Goal: Download file/media

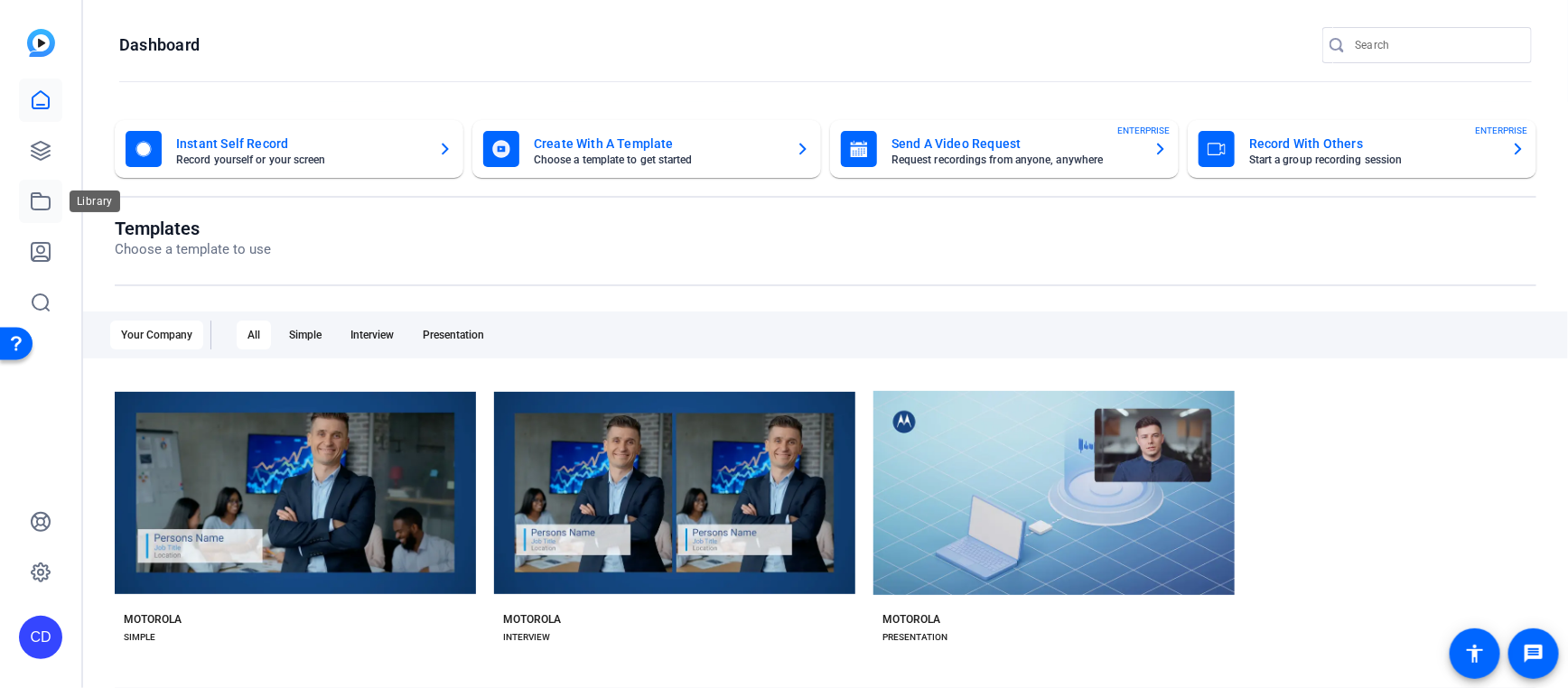
click at [39, 196] on icon at bounding box center [40, 201] width 18 height 16
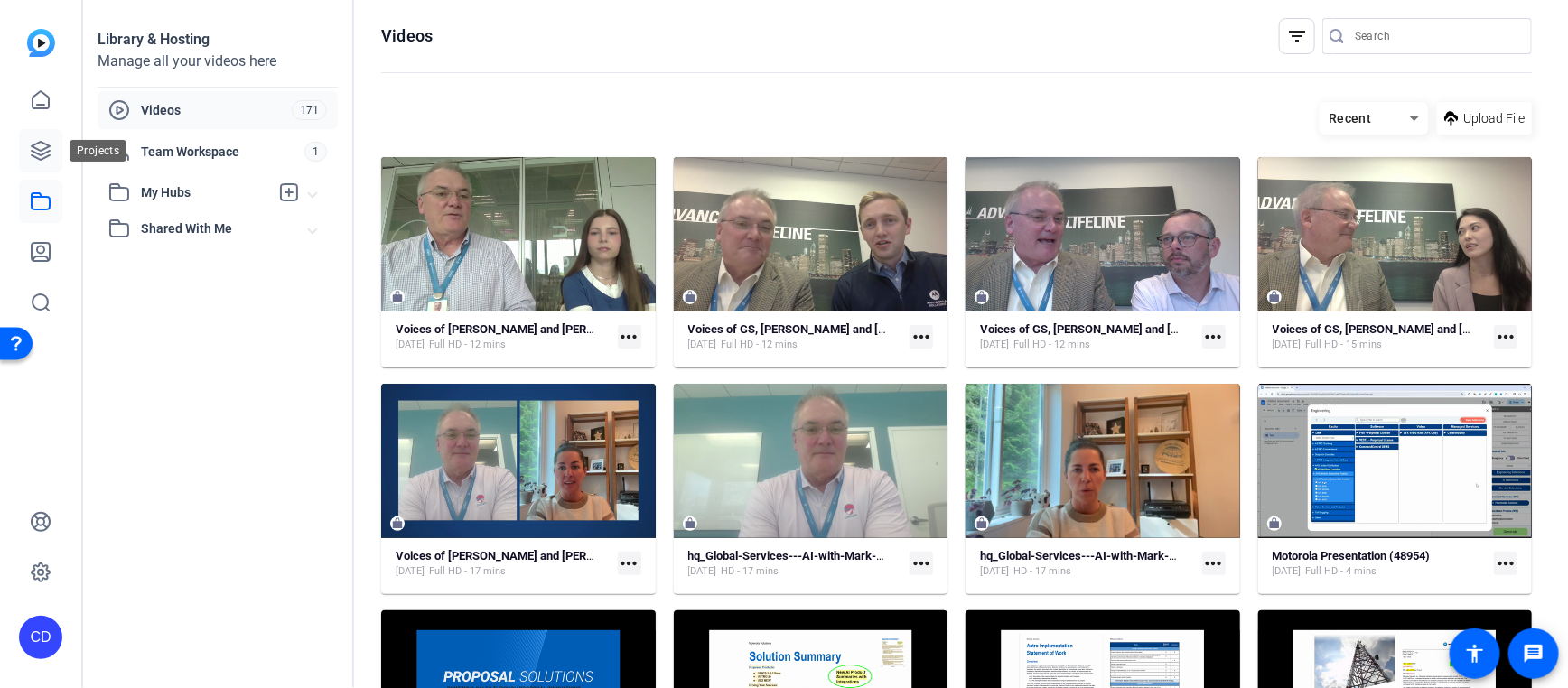
click at [33, 163] on link at bounding box center [41, 150] width 44 height 44
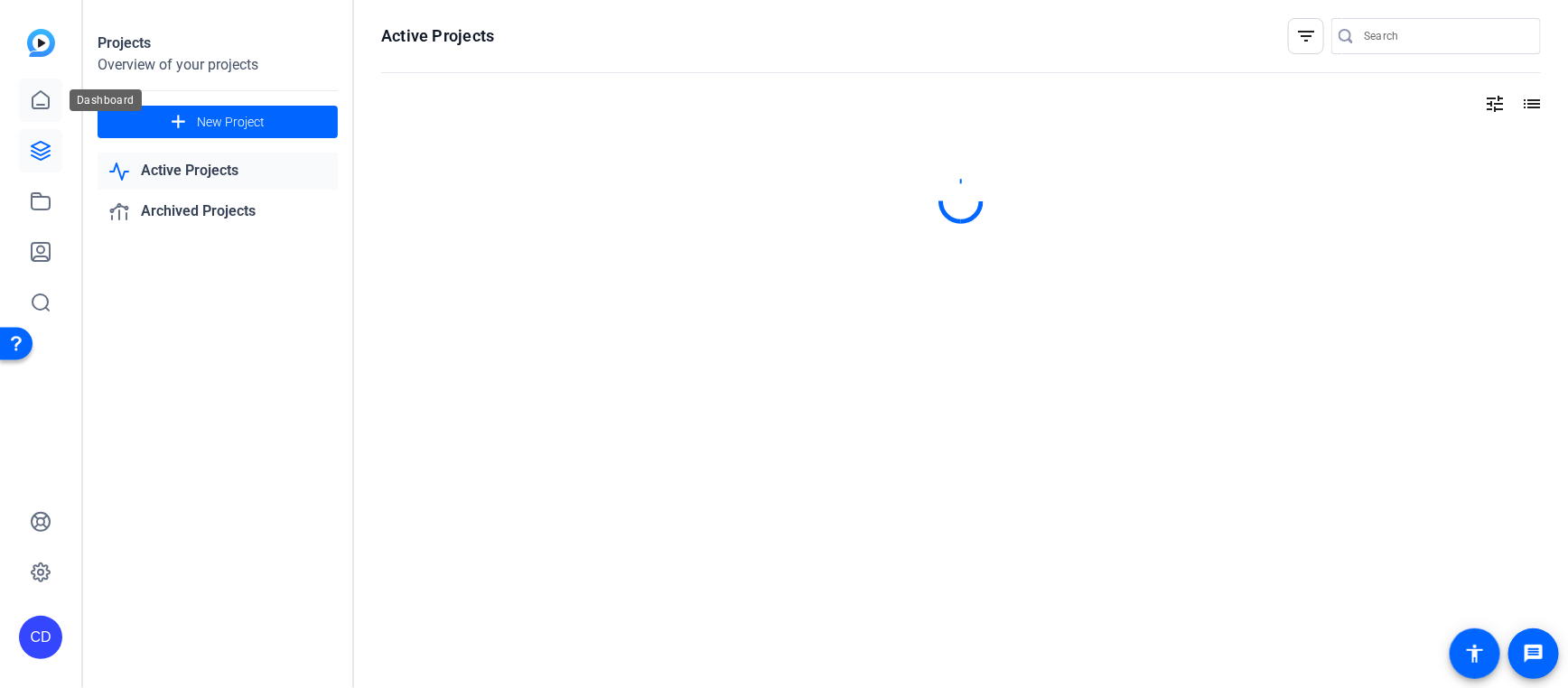
click at [46, 109] on icon at bounding box center [40, 99] width 22 height 22
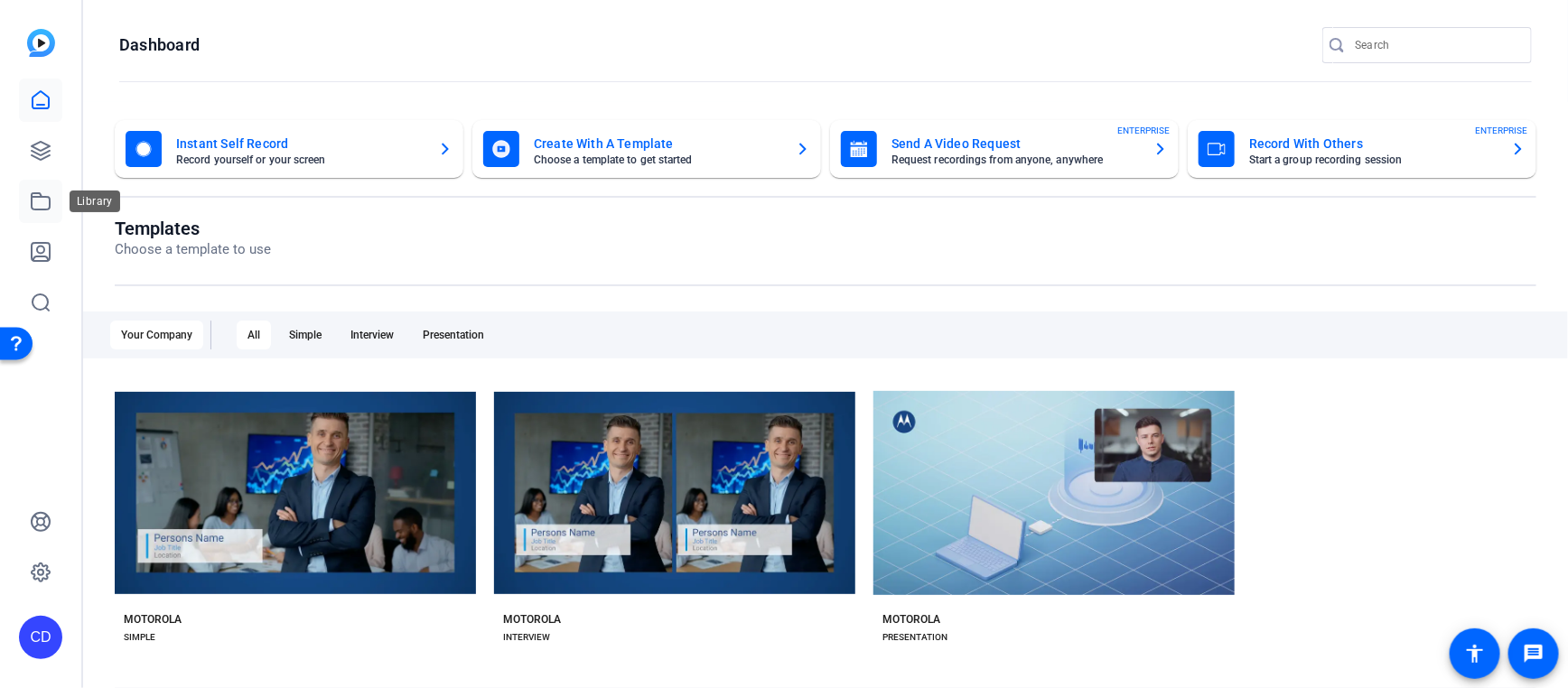
click at [38, 198] on icon at bounding box center [40, 201] width 22 height 22
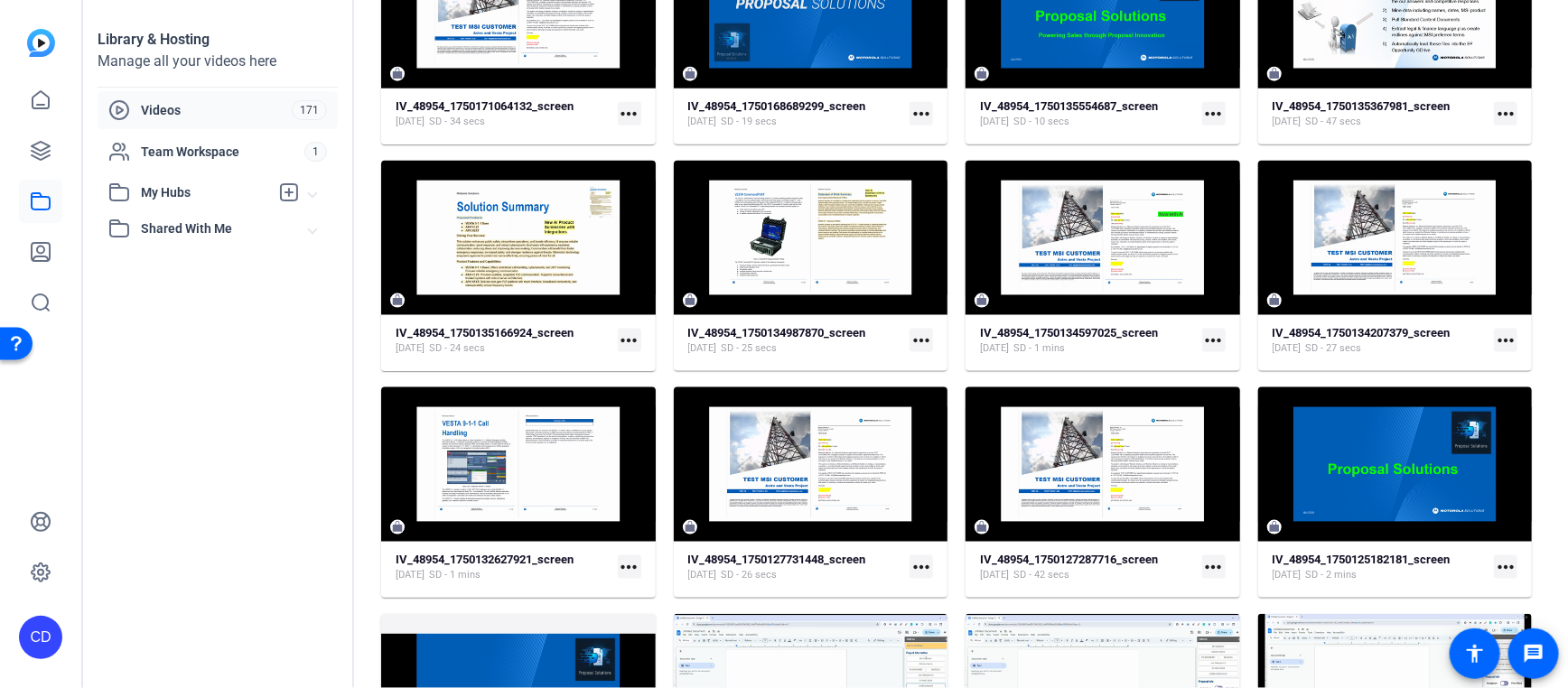
scroll to position [1023, 0]
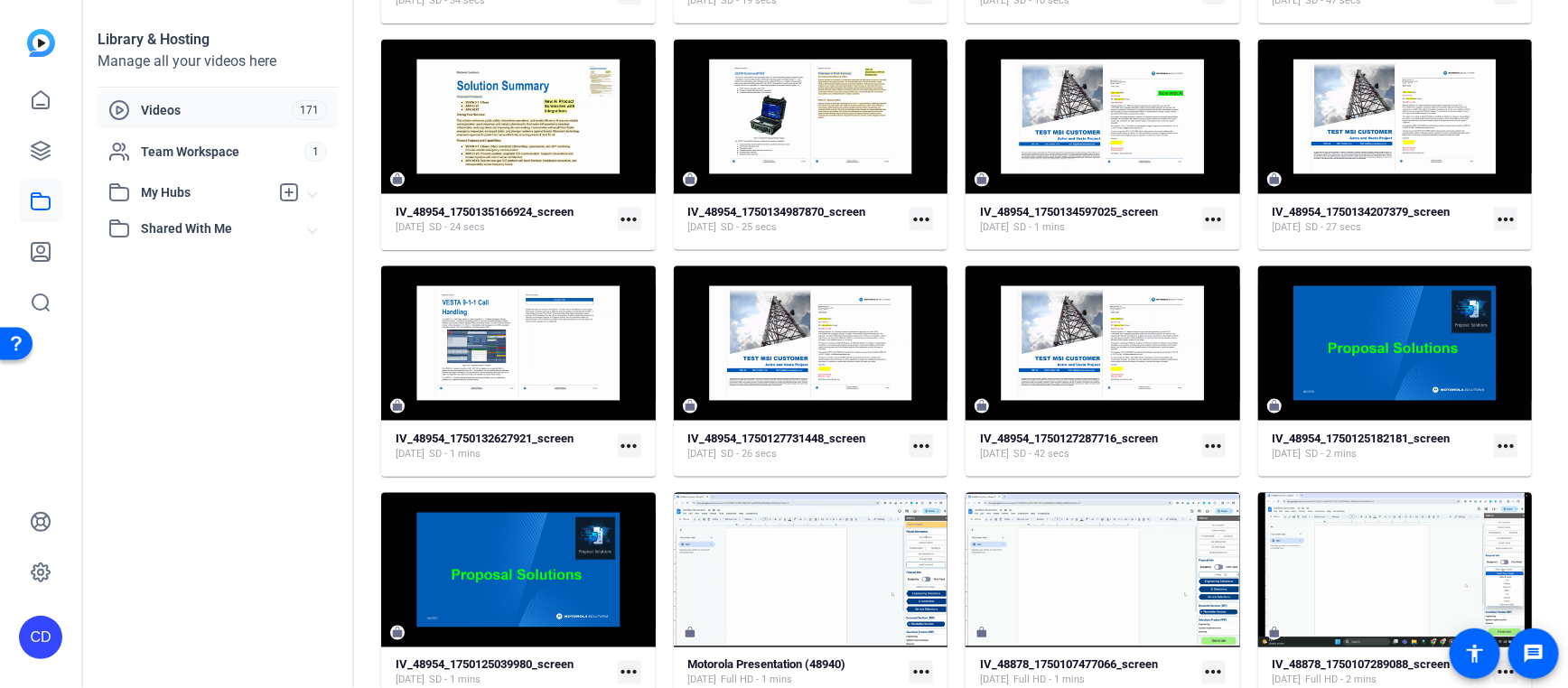
click at [169, 103] on span "Videos" at bounding box center [216, 110] width 151 height 18
click at [53, 89] on link at bounding box center [41, 100] width 44 height 44
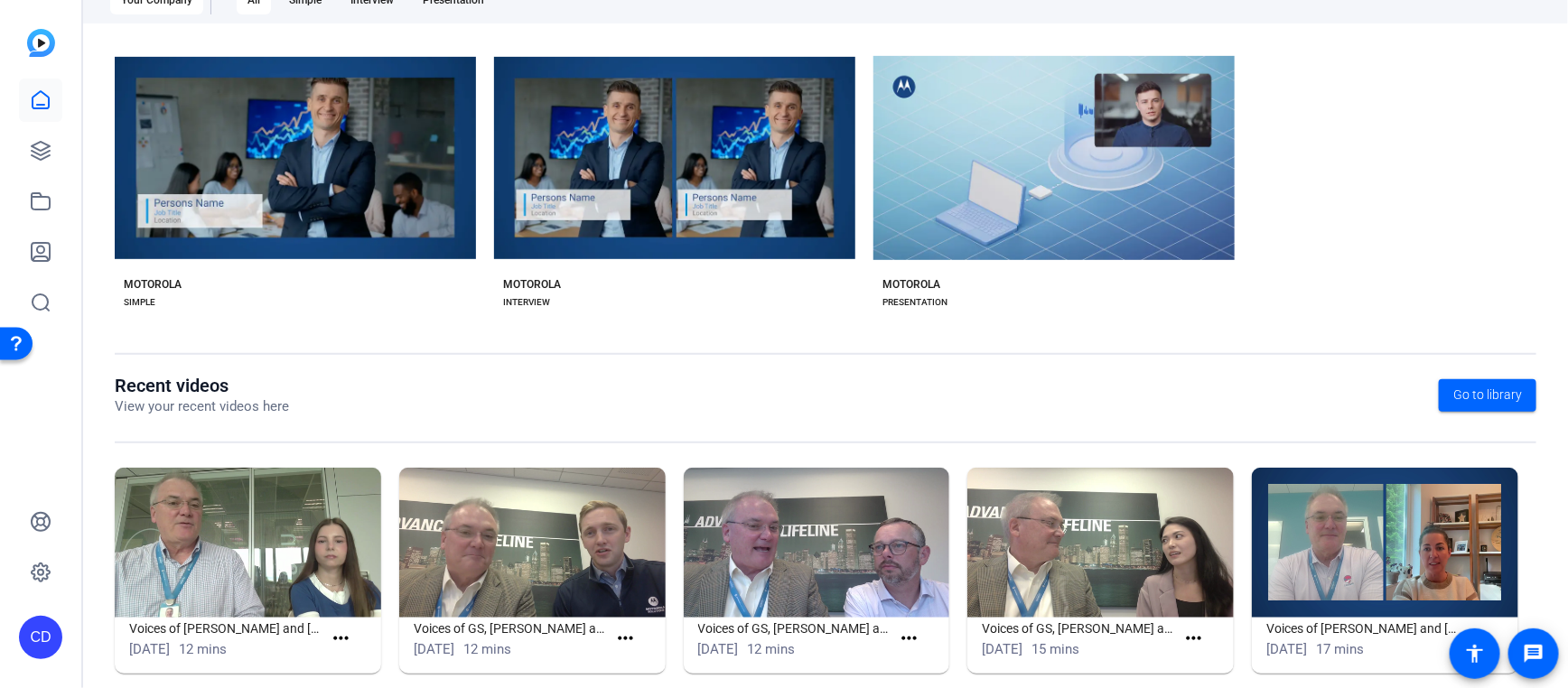
scroll to position [360, 0]
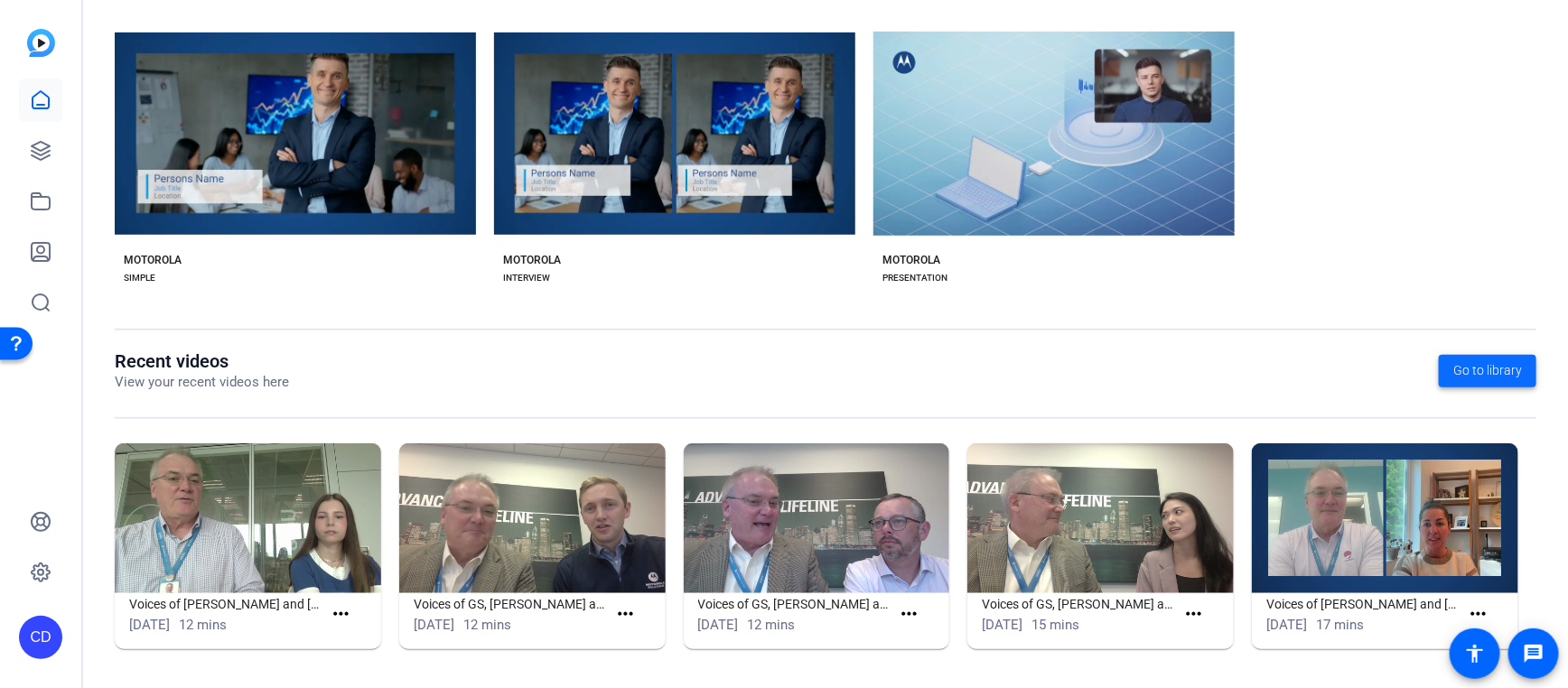
click at [1454, 378] on span "Go to library" at bounding box center [1487, 370] width 68 height 19
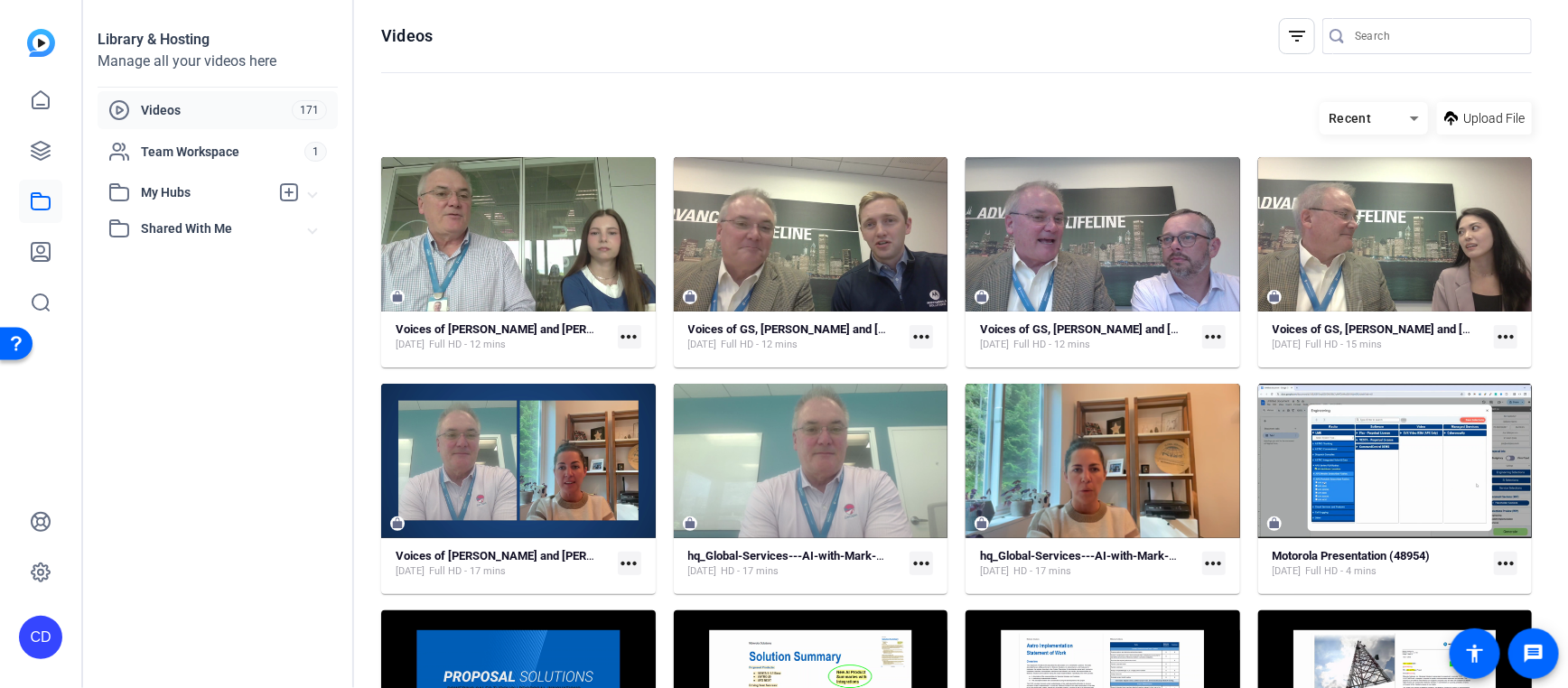
click at [183, 197] on span "My Hubs" at bounding box center [205, 193] width 128 height 19
click at [193, 163] on div "Team Workspace 1" at bounding box center [218, 151] width 241 height 38
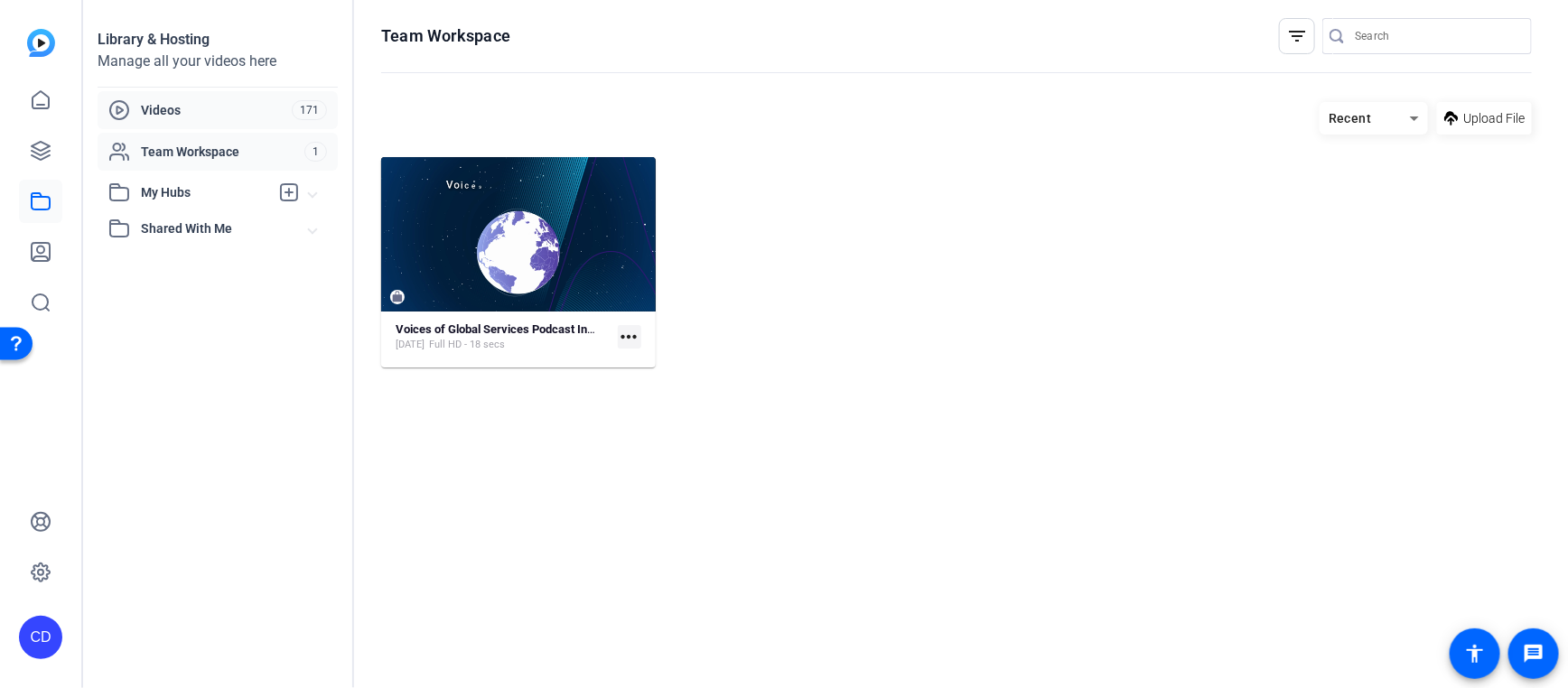
click at [204, 117] on span "Videos" at bounding box center [216, 110] width 151 height 18
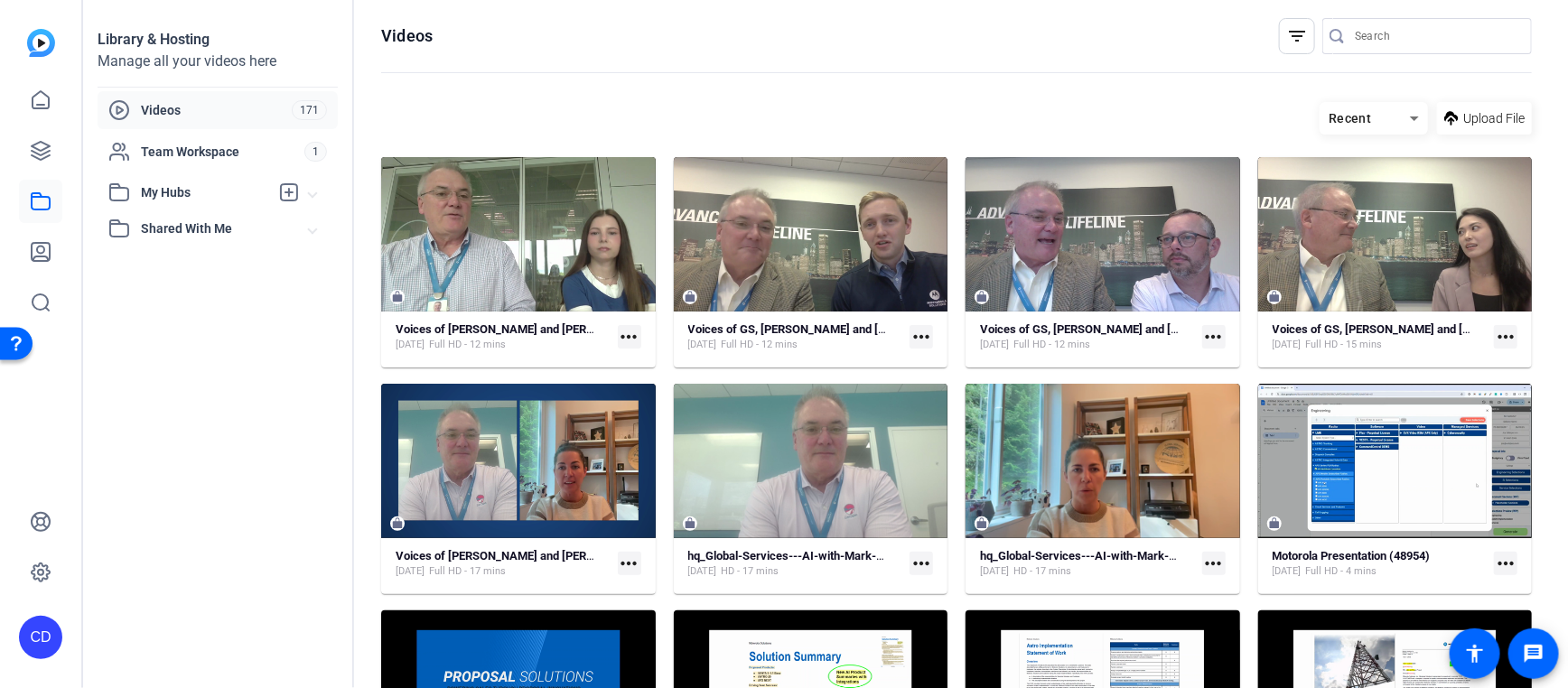
click at [1348, 122] on span "Recent" at bounding box center [1350, 117] width 44 height 14
click at [1348, 122] on div at bounding box center [784, 344] width 1568 height 688
click at [35, 105] on icon at bounding box center [40, 99] width 22 height 22
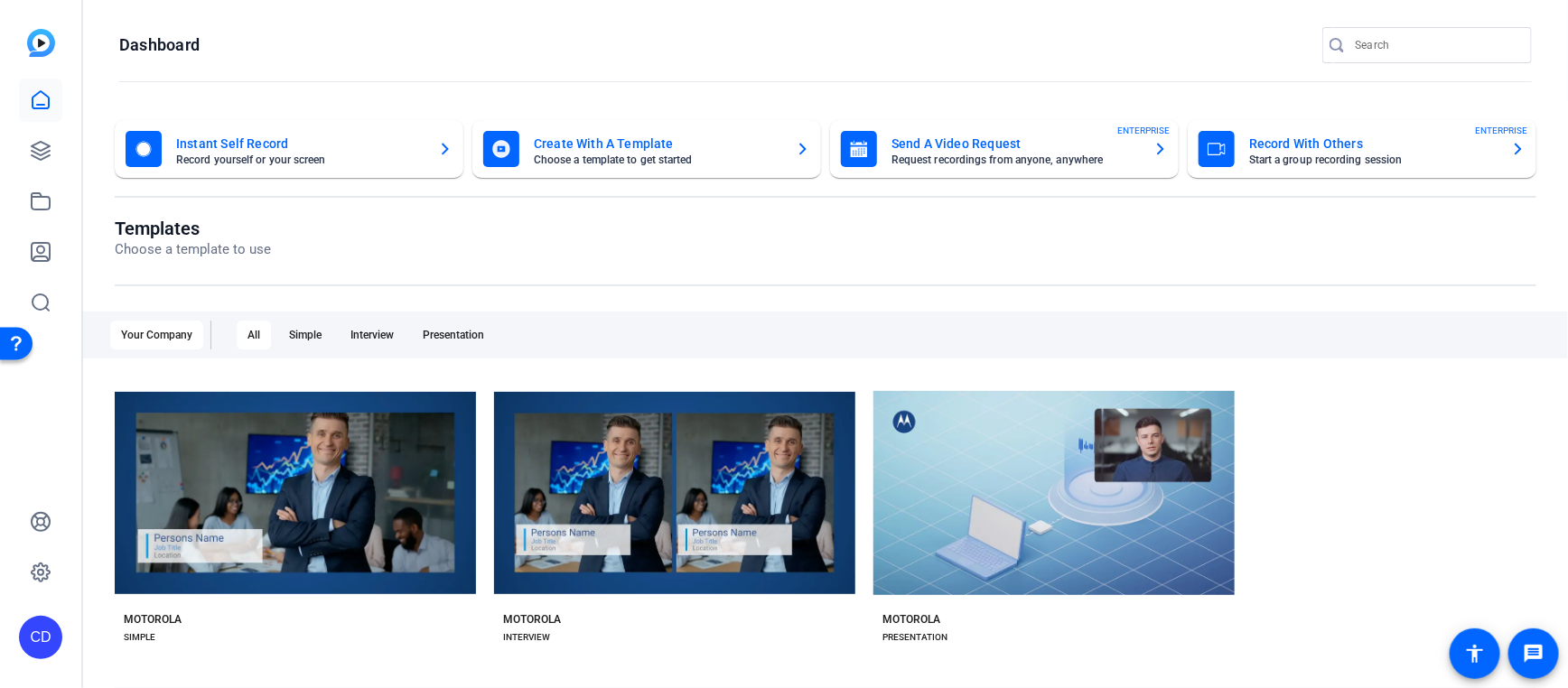
scroll to position [360, 0]
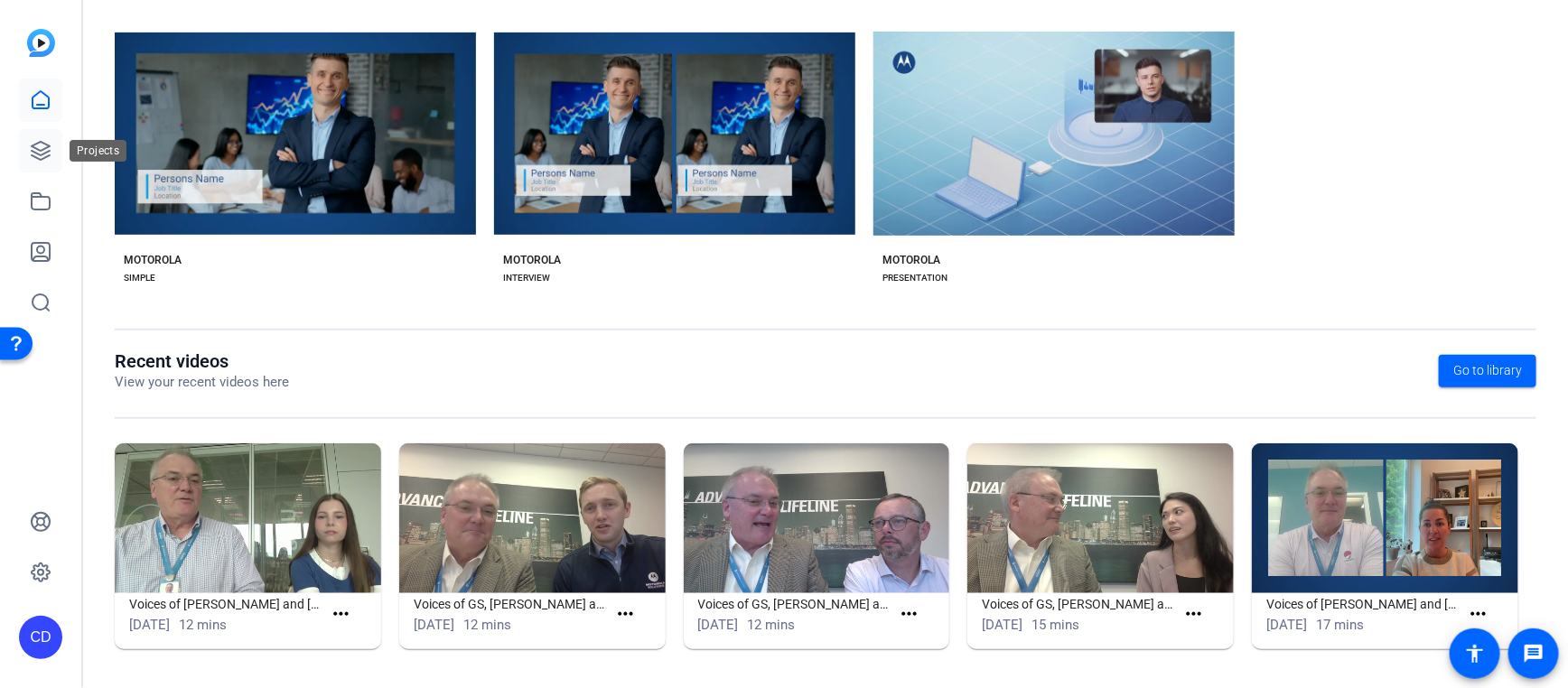
click at [44, 163] on link at bounding box center [41, 150] width 44 height 44
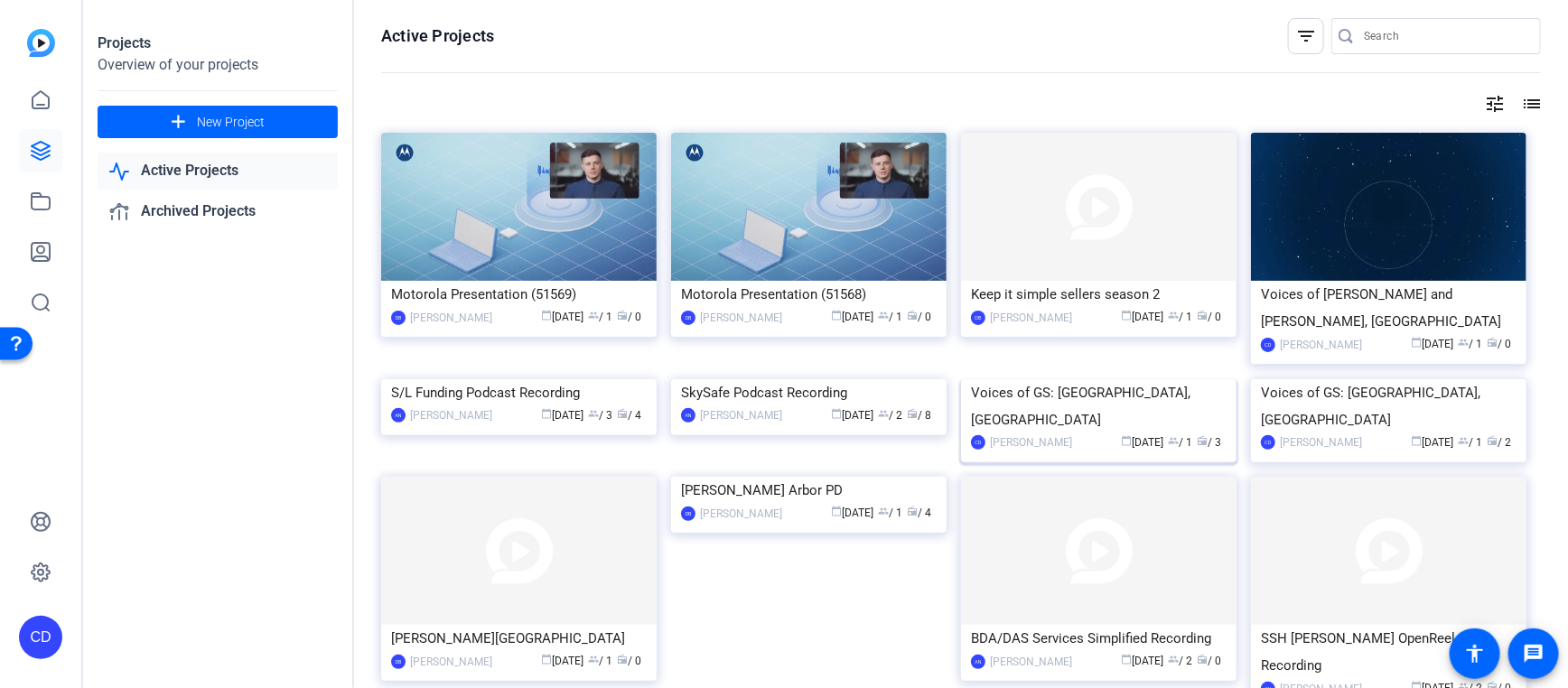
click at [1078, 379] on img at bounding box center [1098, 379] width 276 height 0
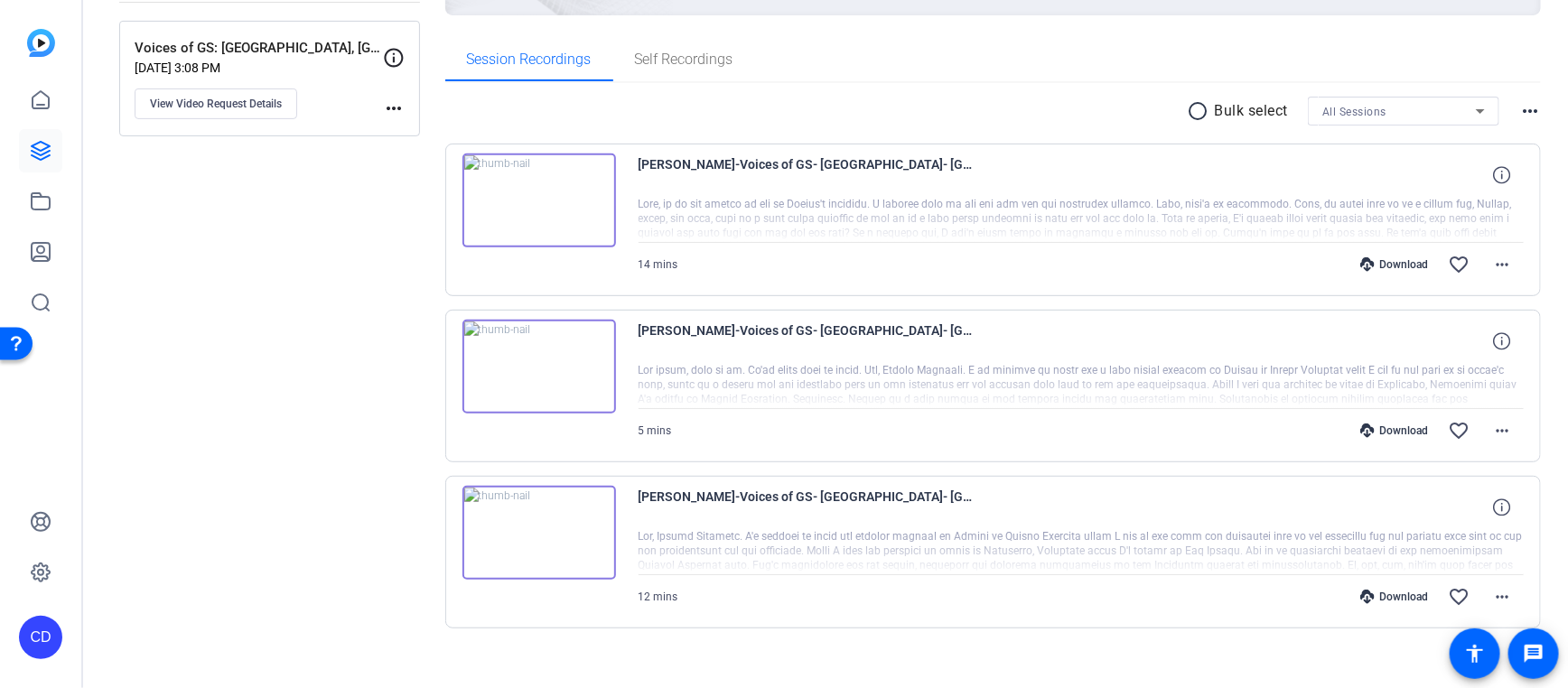
scroll to position [273, 0]
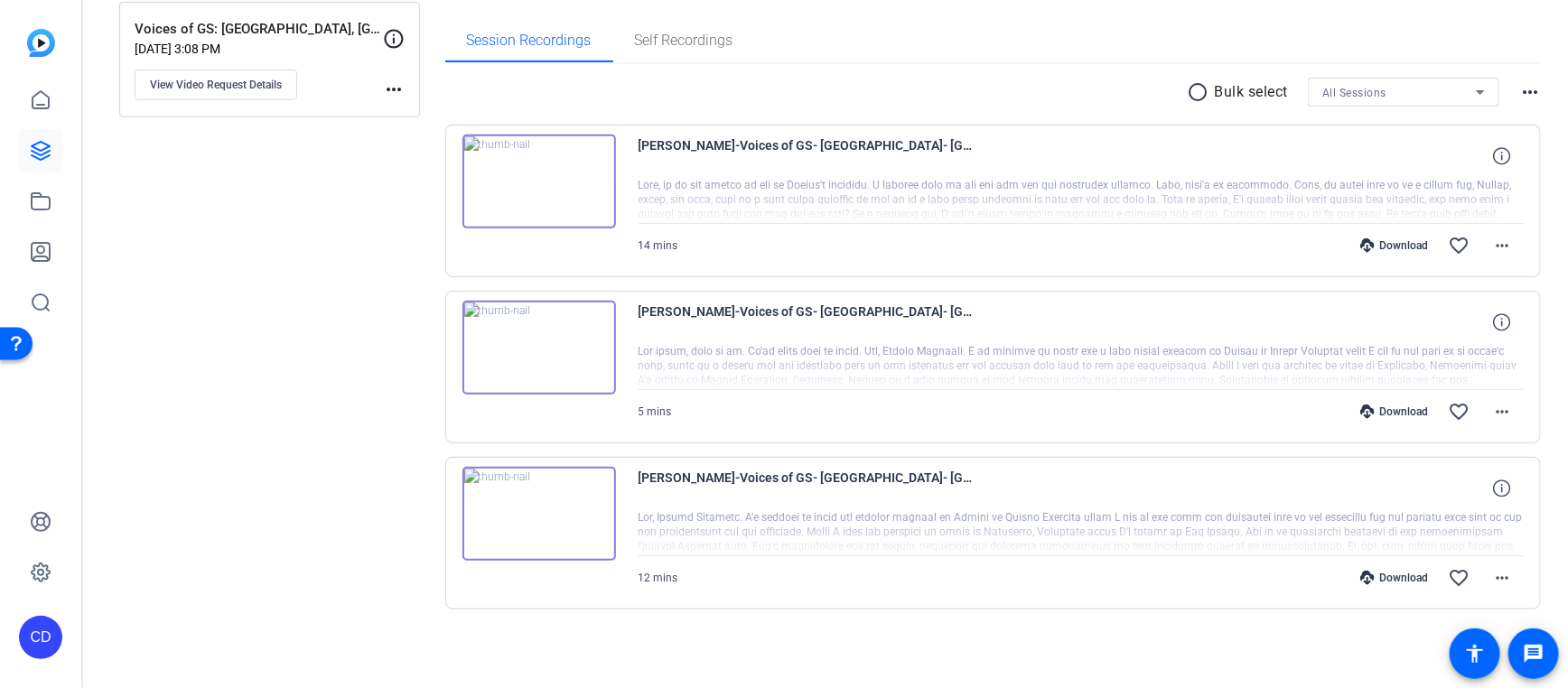
click at [1520, 89] on mat-icon "more_horiz" at bounding box center [1529, 92] width 22 height 22
click at [1493, 31] on div at bounding box center [784, 344] width 1568 height 688
click at [1491, 246] on mat-icon "more_horiz" at bounding box center [1502, 245] width 22 height 22
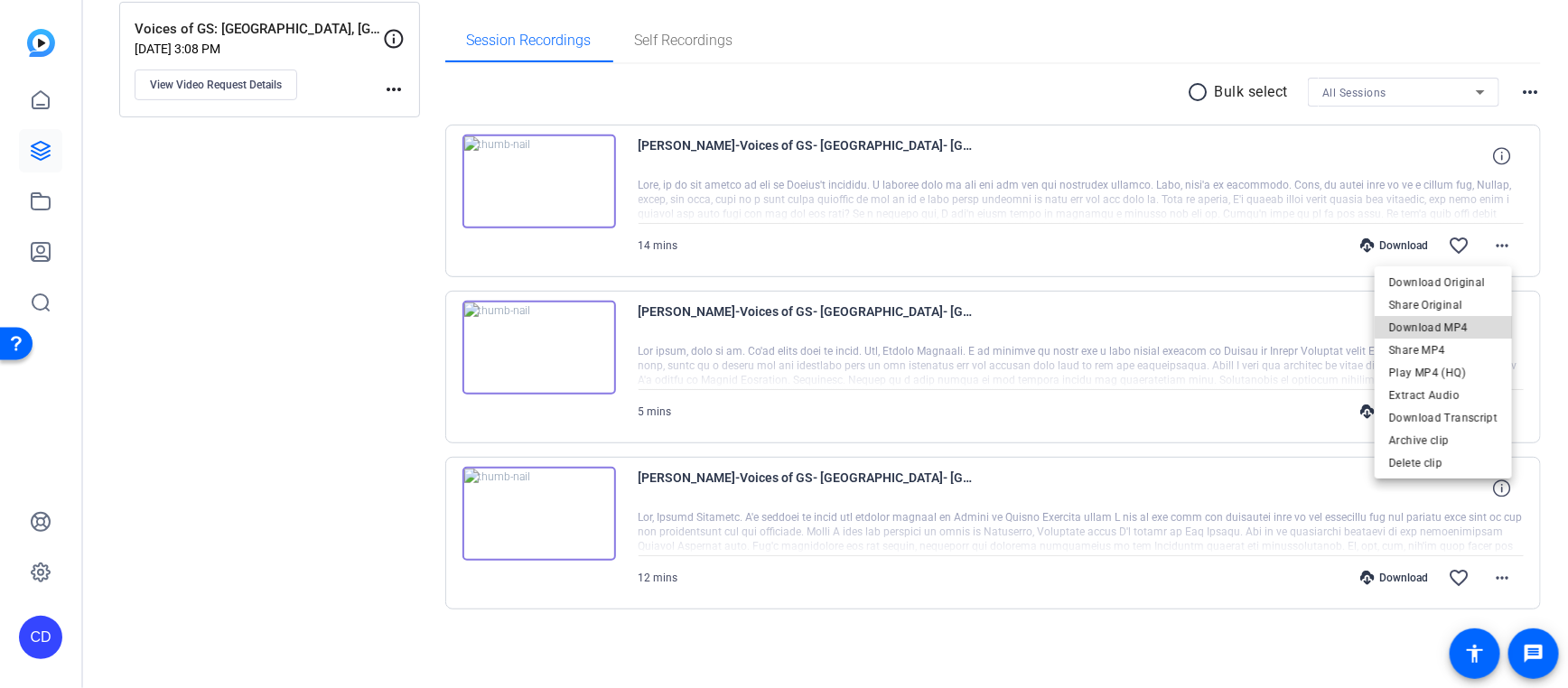
click at [1465, 320] on span "Download MP4" at bounding box center [1443, 326] width 108 height 22
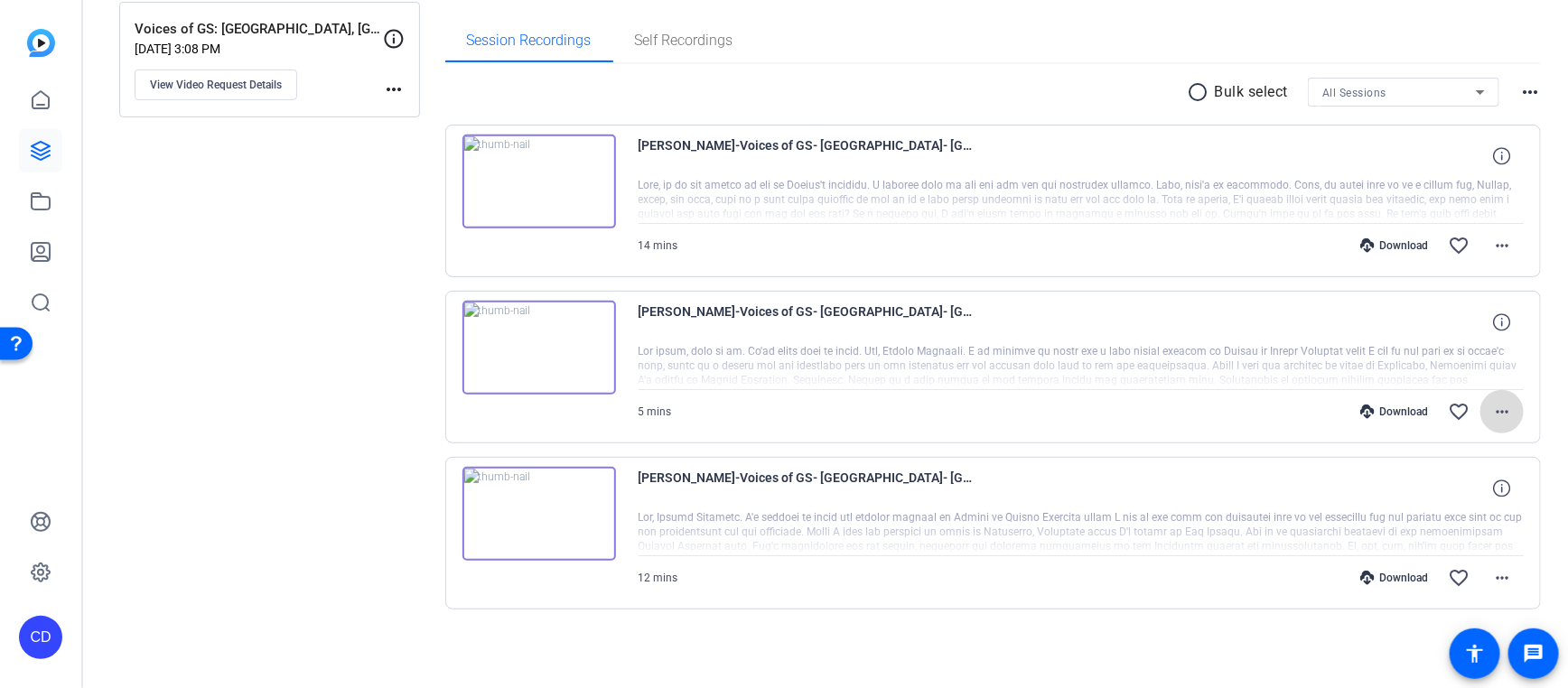
click at [1492, 412] on mat-icon "more_horiz" at bounding box center [1502, 411] width 22 height 22
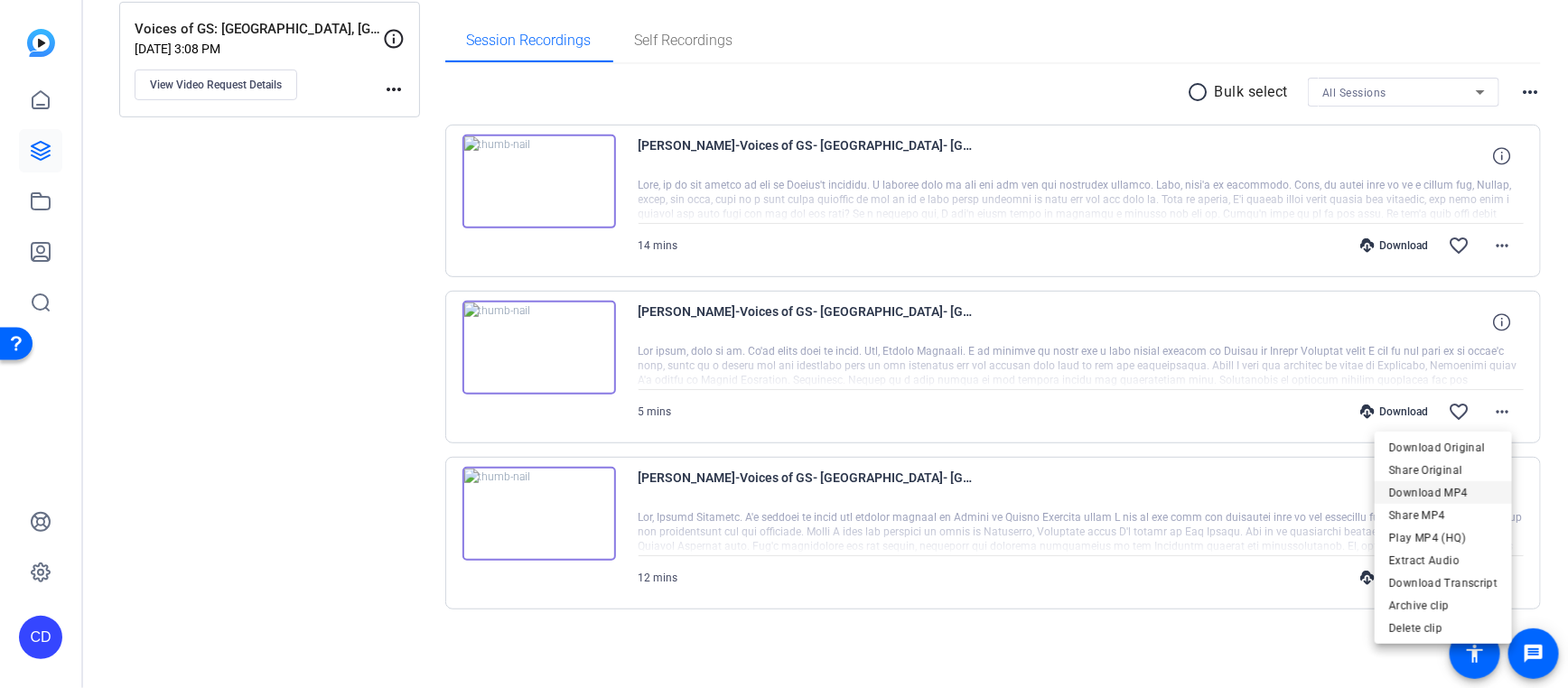
click at [1461, 492] on span "Download MP4" at bounding box center [1443, 492] width 108 height 22
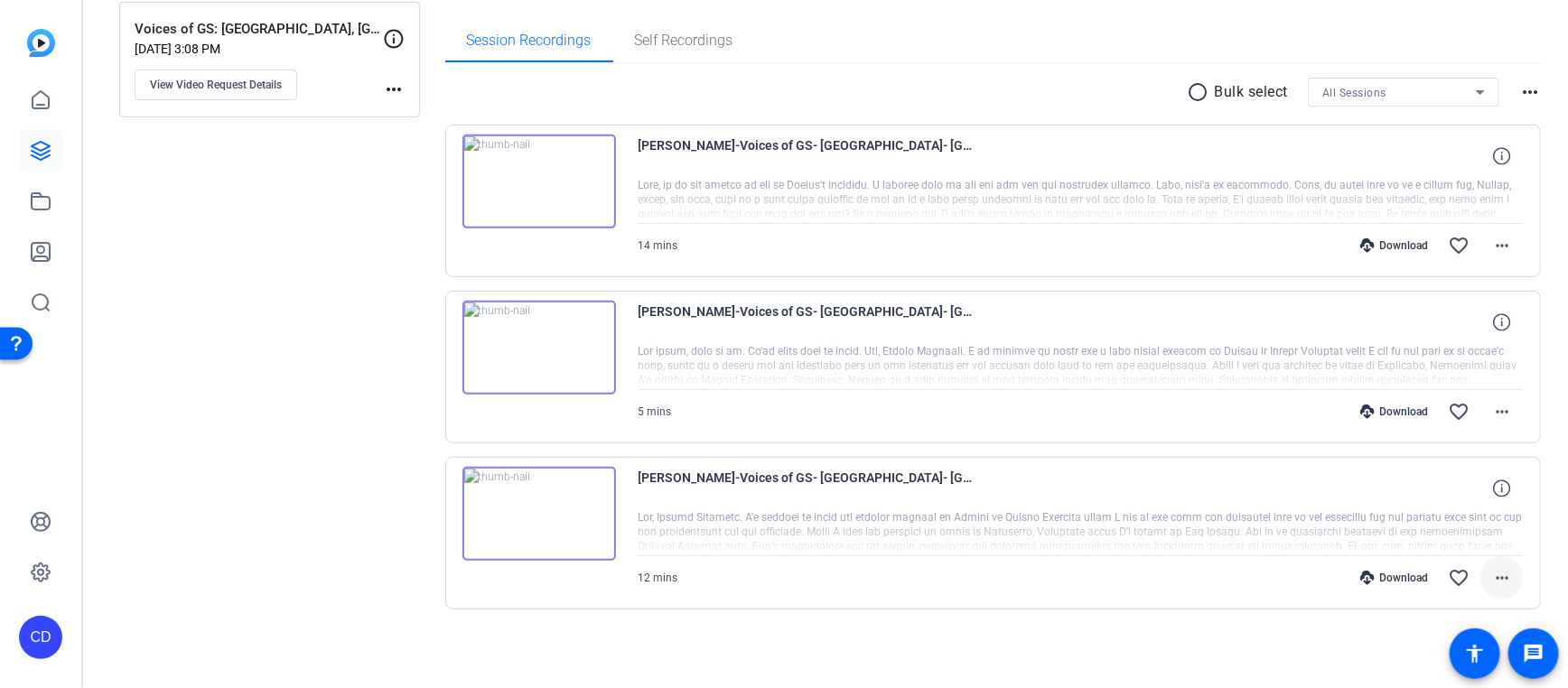
click at [1494, 572] on mat-icon "more_horiz" at bounding box center [1502, 577] width 22 height 22
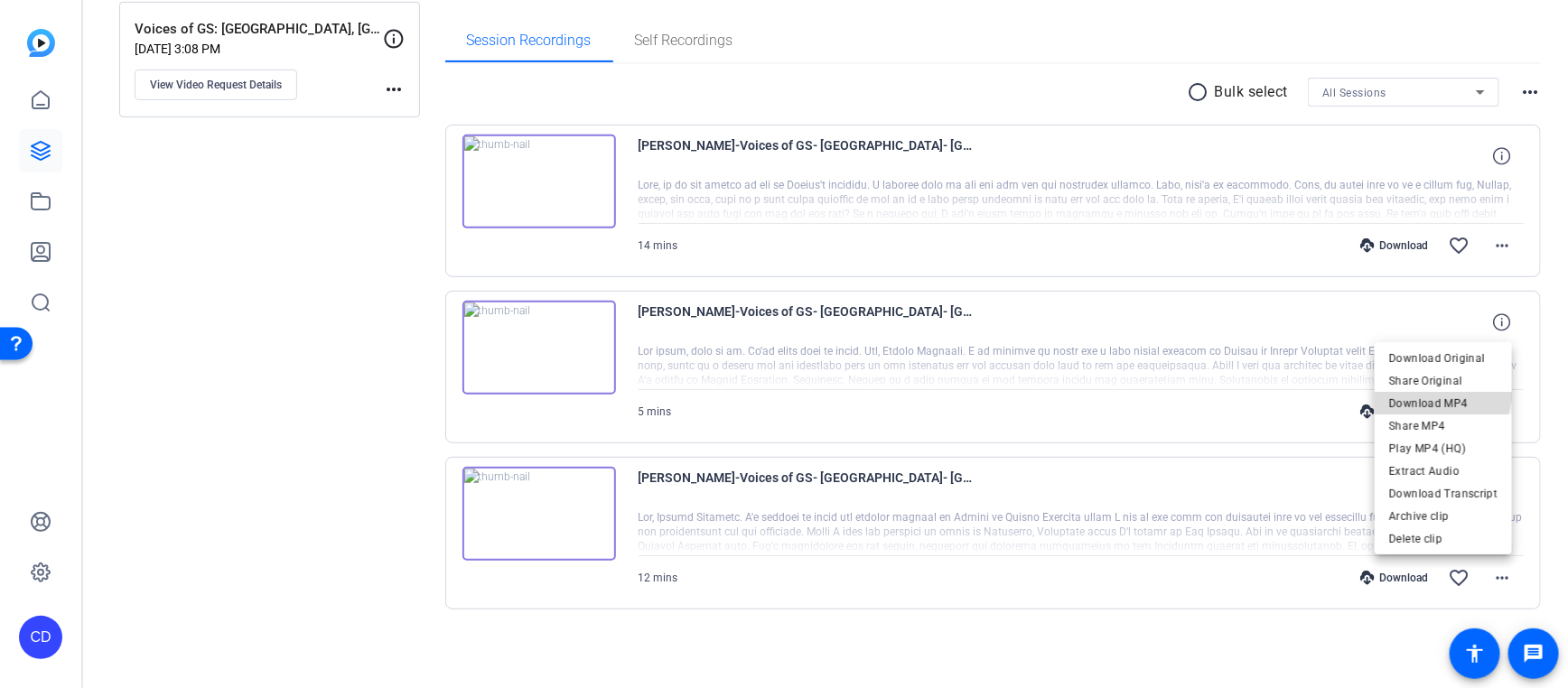
click at [1443, 395] on span "Download MP4" at bounding box center [1443, 402] width 108 height 22
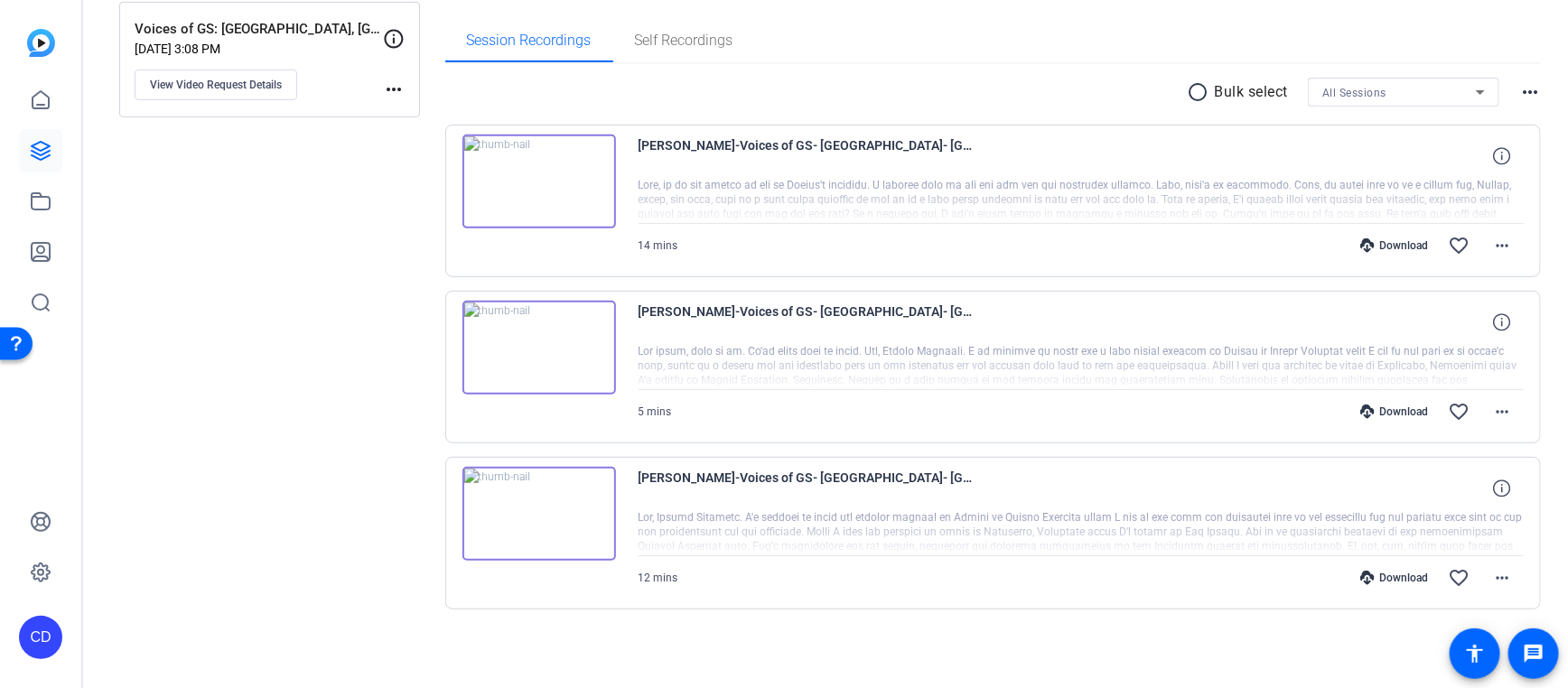
click at [782, 627] on div "radio_button_unchecked Bulk select All Sessions more_horiz [PERSON_NAME]-Voices…" at bounding box center [993, 365] width 1096 height 603
click at [150, 293] on div "Sessions Scripts Sessions more_horiz Voices of GS: [GEOGRAPHIC_DATA], [GEOGRAPH…" at bounding box center [270, 262] width 301 height 808
click at [526, 503] on img at bounding box center [539, 513] width 153 height 94
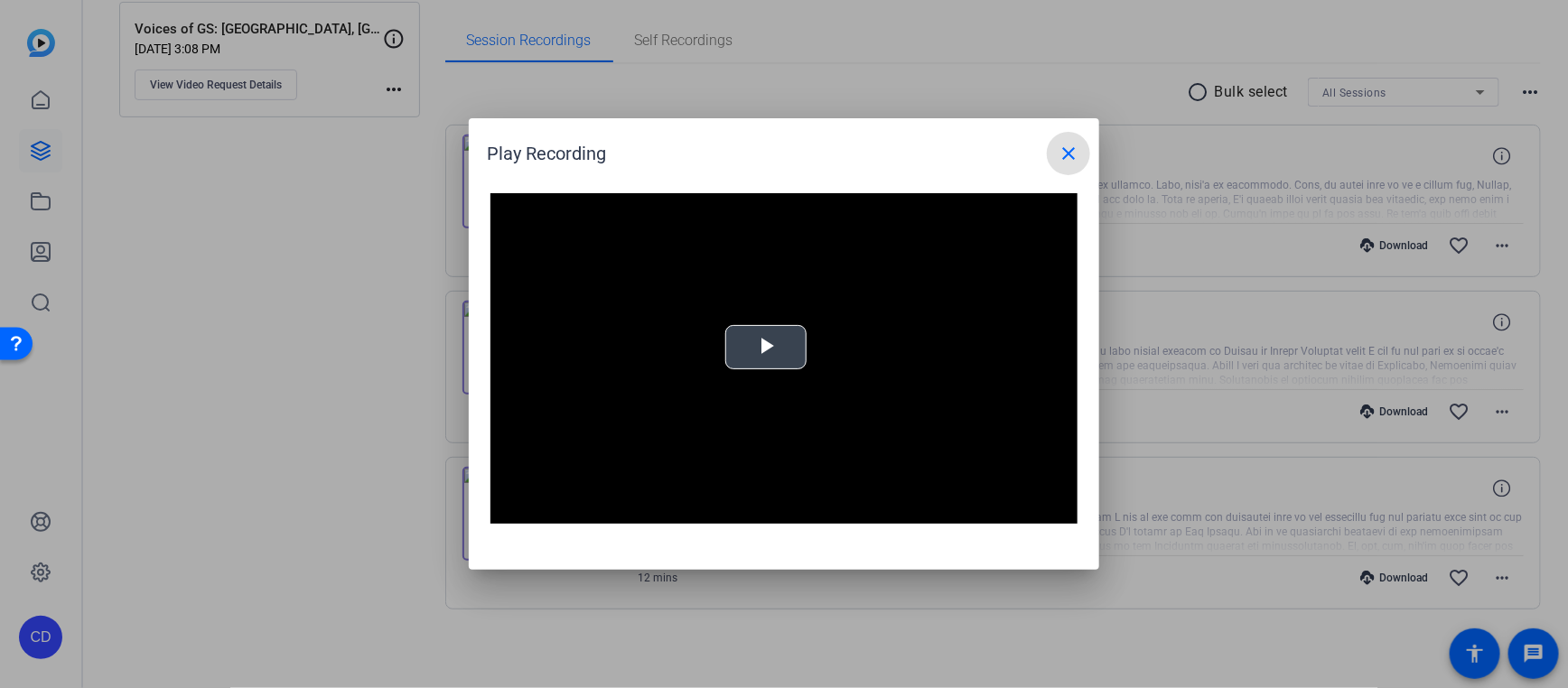
click at [766, 347] on span "Video Player" at bounding box center [766, 347] width 0 height 0
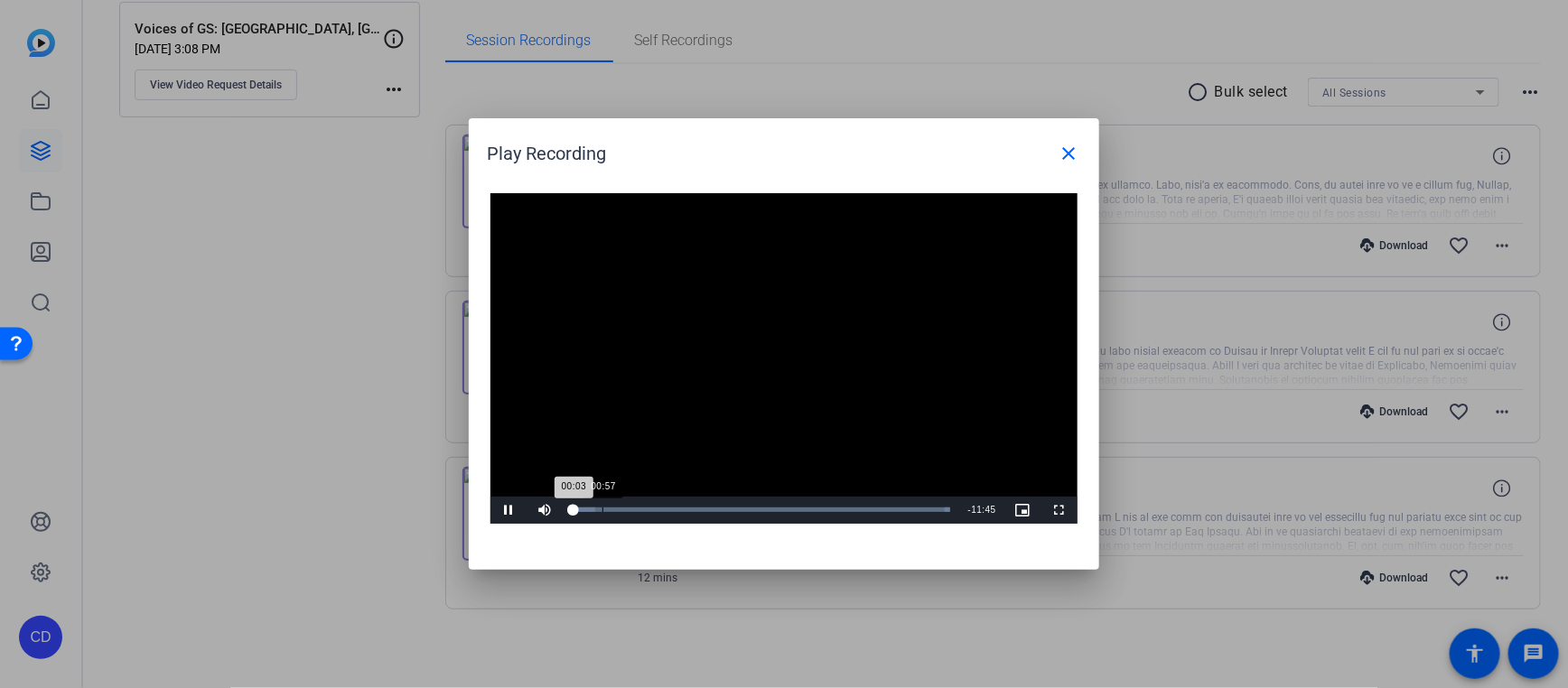
click at [601, 511] on div "Loaded : 100.00%" at bounding box center [761, 509] width 379 height 5
click at [630, 511] on div "Loaded : 100.00% 01:49 00:57" at bounding box center [763, 509] width 383 height 5
click at [684, 507] on div "Loaded : 100.00%" at bounding box center [763, 509] width 383 height 5
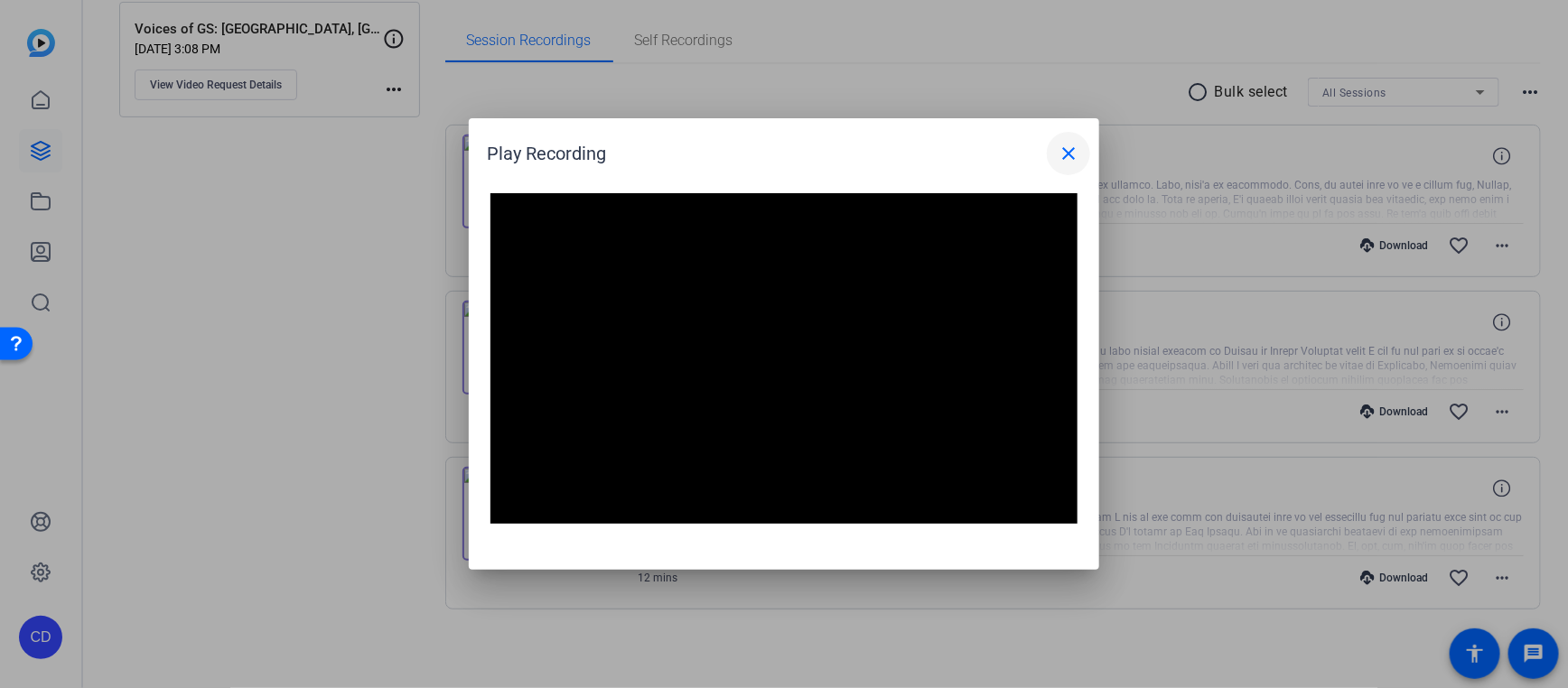
click at [1068, 150] on mat-icon "close" at bounding box center [1068, 153] width 22 height 22
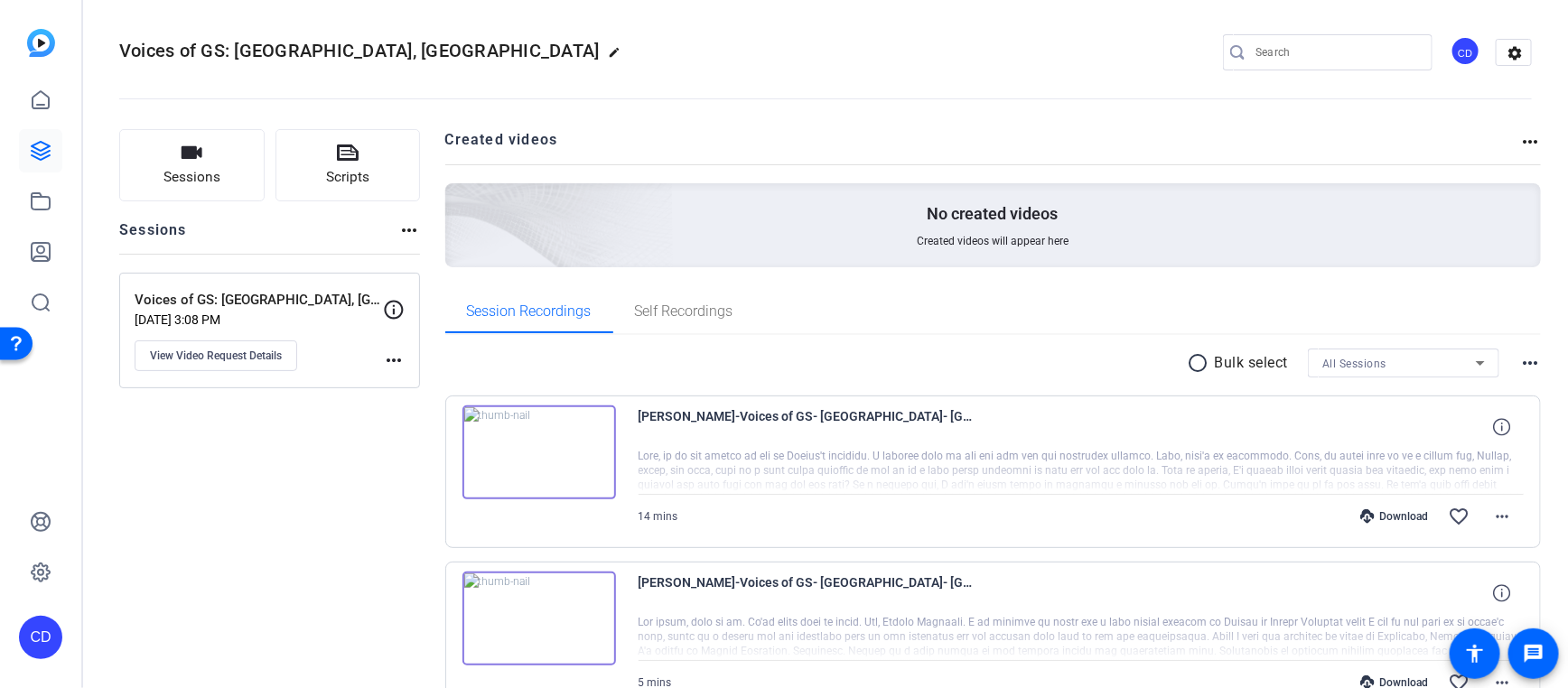
scroll to position [0, 0]
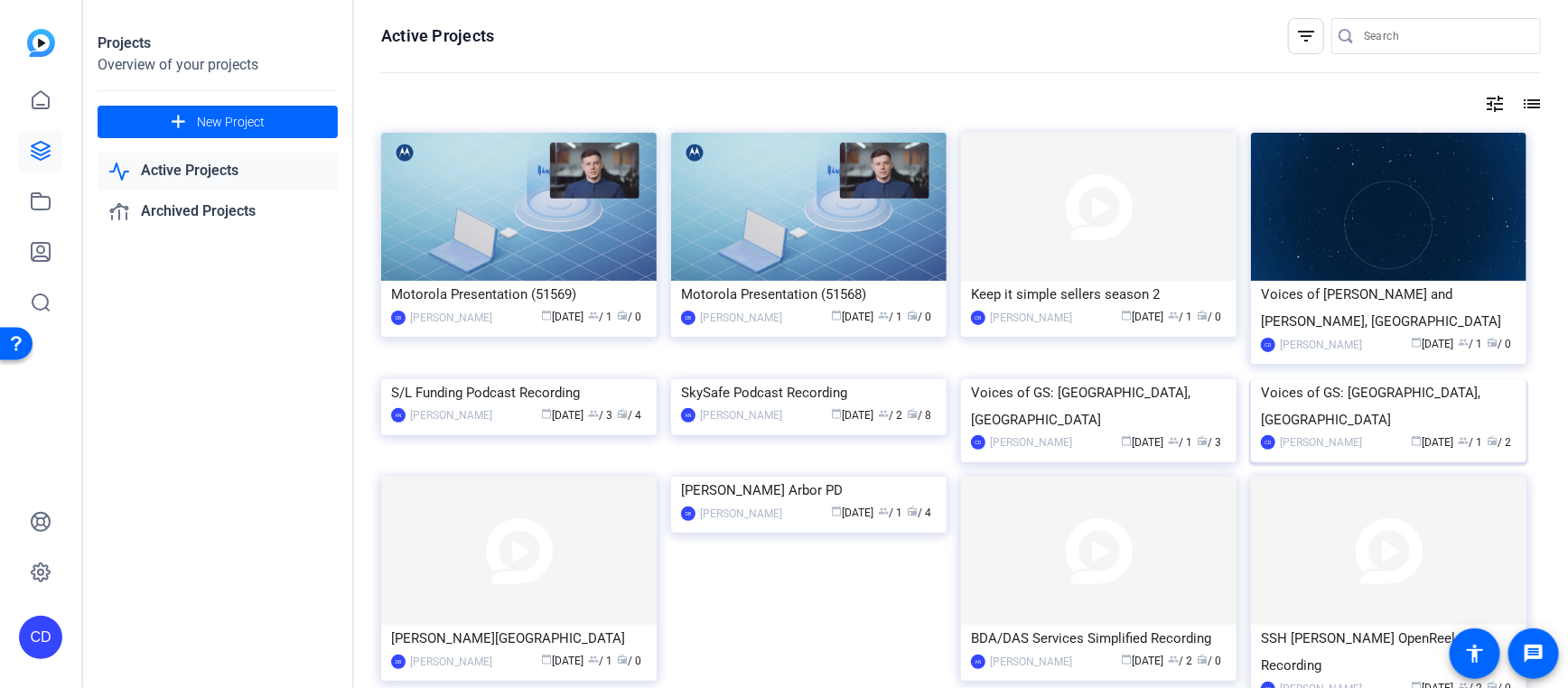
click at [1356, 433] on div "Voices of GS: [GEOGRAPHIC_DATA], [GEOGRAPHIC_DATA]" at bounding box center [1388, 406] width 256 height 54
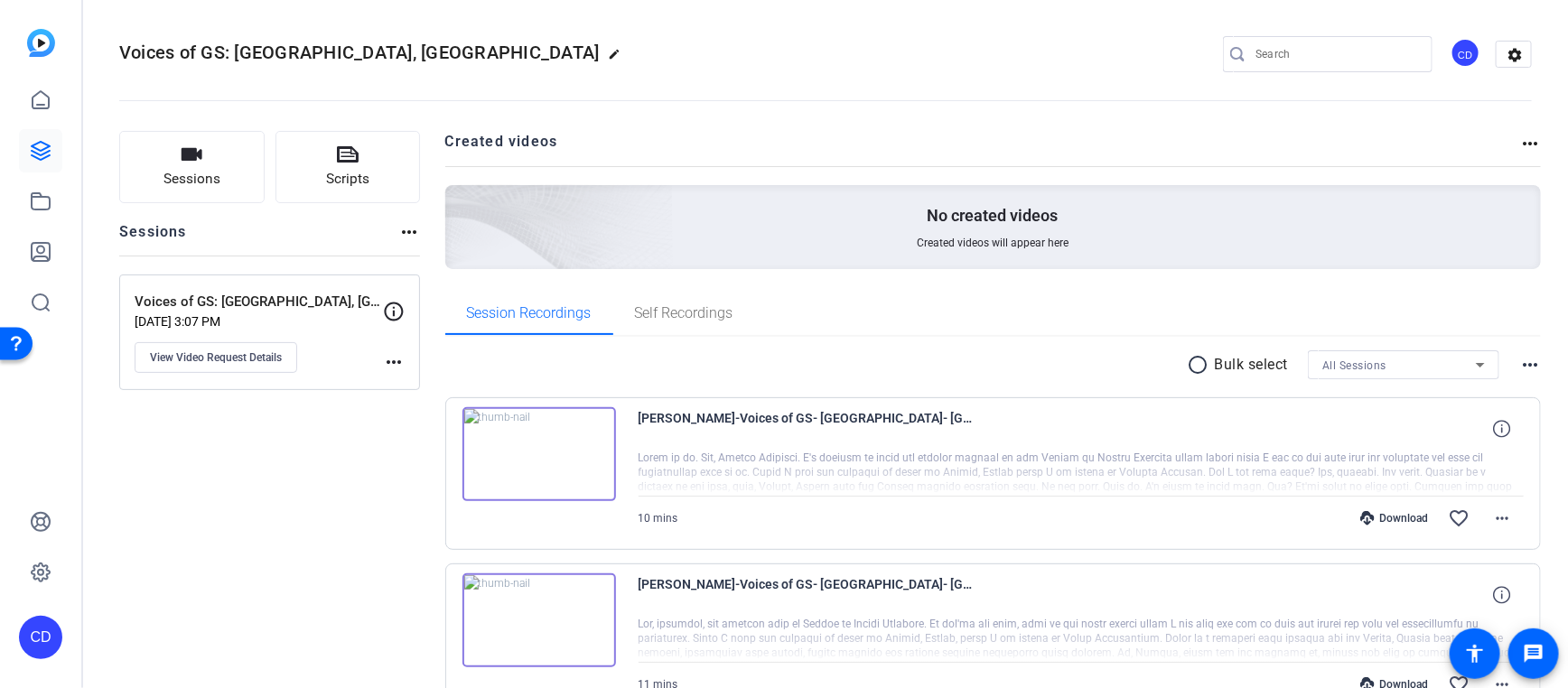
scroll to position [107, 0]
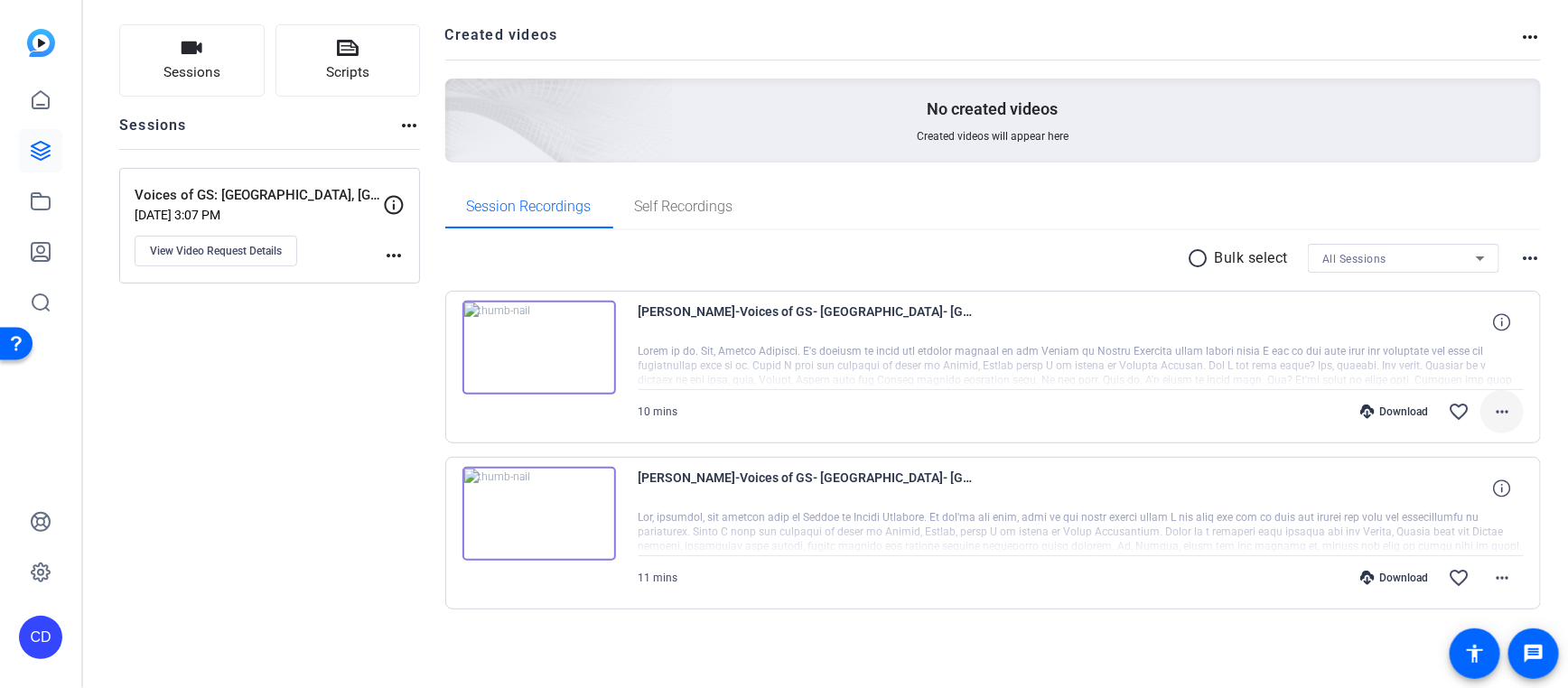
click at [1491, 415] on mat-icon "more_horiz" at bounding box center [1502, 411] width 22 height 22
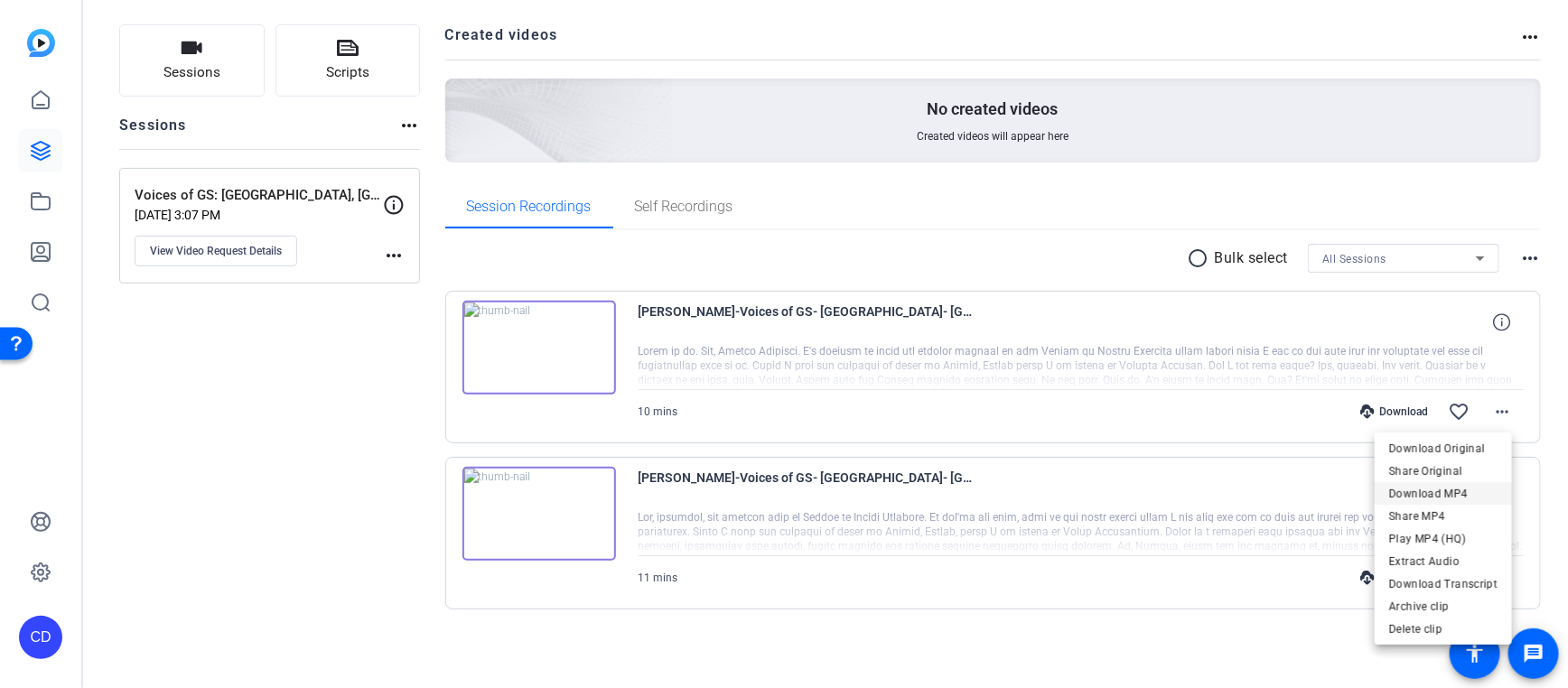
click at [1472, 497] on span "Download MP4" at bounding box center [1443, 492] width 108 height 22
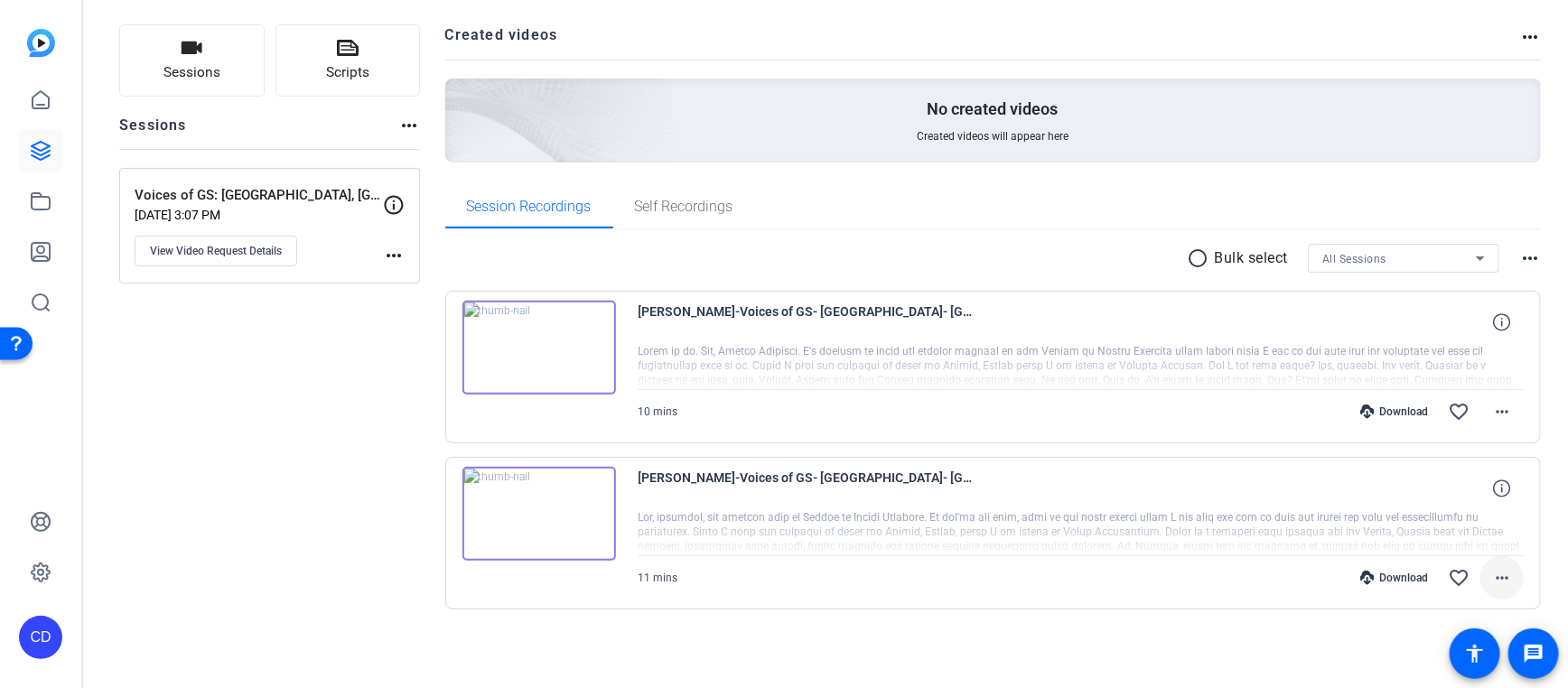
click at [1491, 573] on mat-icon "more_horiz" at bounding box center [1502, 577] width 22 height 22
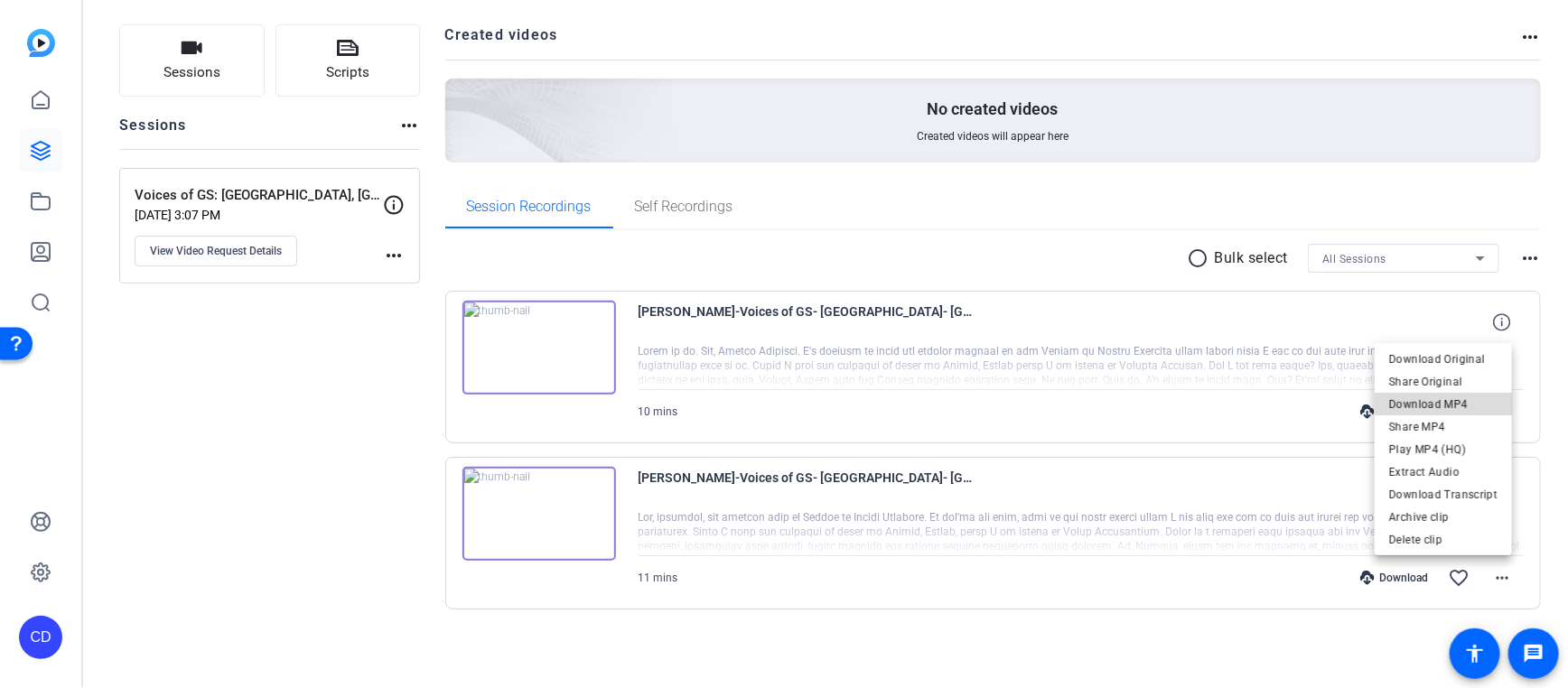
click at [1470, 406] on span "Download MP4" at bounding box center [1443, 403] width 108 height 22
